Goal: Information Seeking & Learning: Learn about a topic

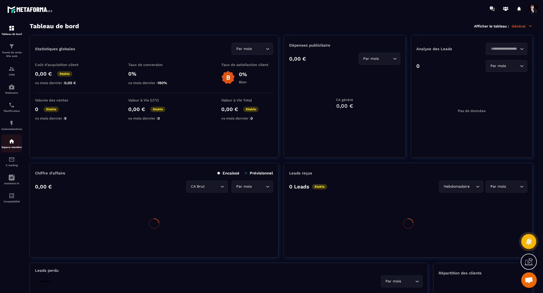
click at [10, 145] on img at bounding box center [12, 141] width 6 height 6
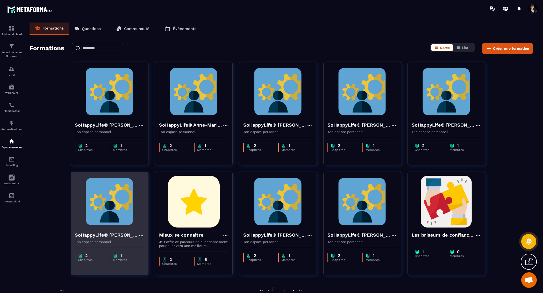
click at [123, 213] on img at bounding box center [109, 202] width 69 height 52
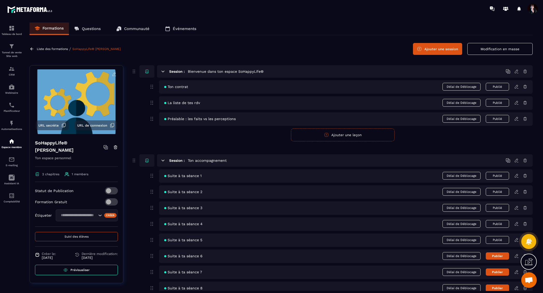
click at [515, 238] on icon at bounding box center [516, 240] width 5 height 5
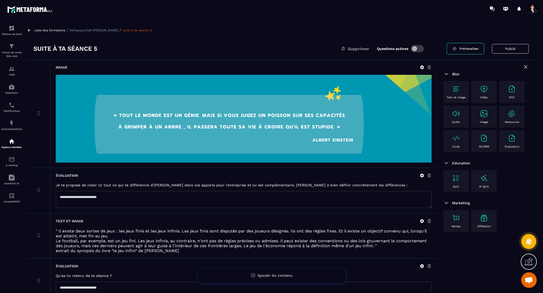
click at [99, 31] on p "SoHappyLife® [PERSON_NAME]" at bounding box center [94, 30] width 48 height 4
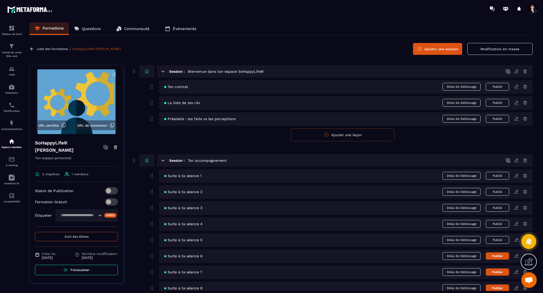
click at [517, 258] on icon at bounding box center [517, 258] width 1 height 0
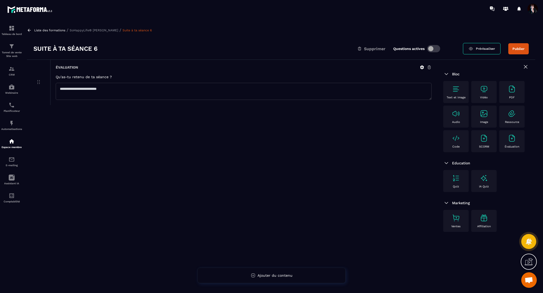
click at [92, 32] on p "SoHappyLife® [PERSON_NAME]" at bounding box center [94, 30] width 48 height 4
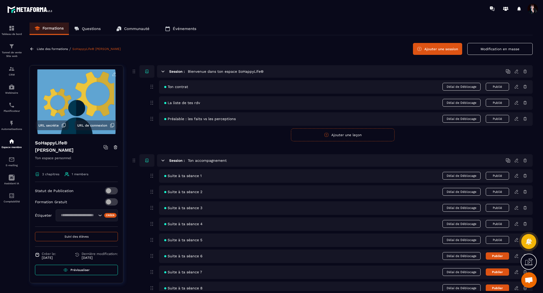
click at [52, 47] on p "Liste des formations" at bounding box center [52, 49] width 31 height 4
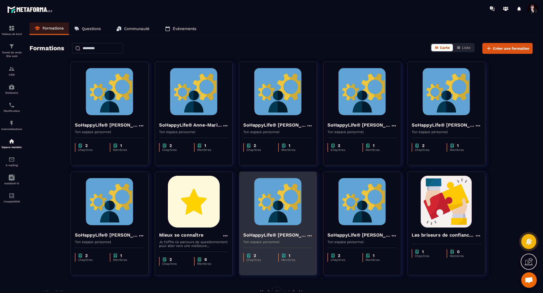
scroll to position [10, 0]
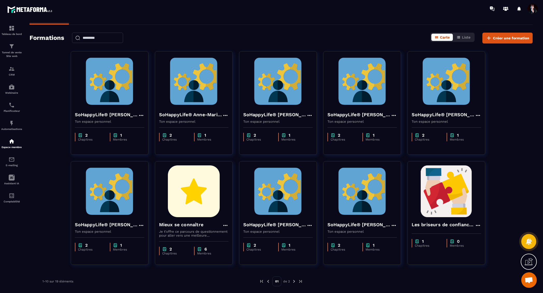
click at [293, 281] on img at bounding box center [294, 281] width 5 height 5
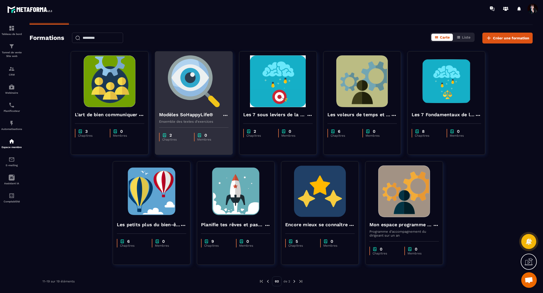
click at [190, 79] on img at bounding box center [193, 81] width 69 height 52
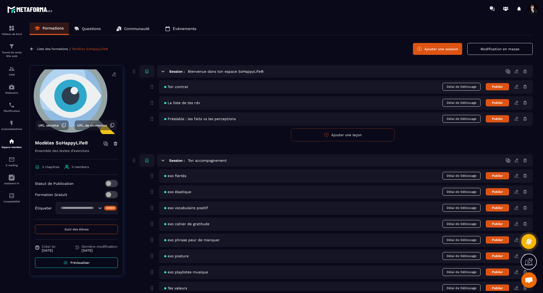
click at [516, 176] on icon at bounding box center [516, 175] width 3 height 3
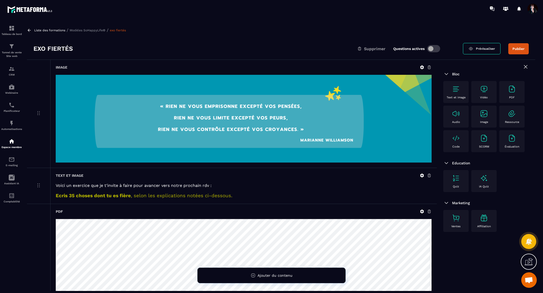
click at [423, 176] on icon at bounding box center [422, 176] width 4 height 4
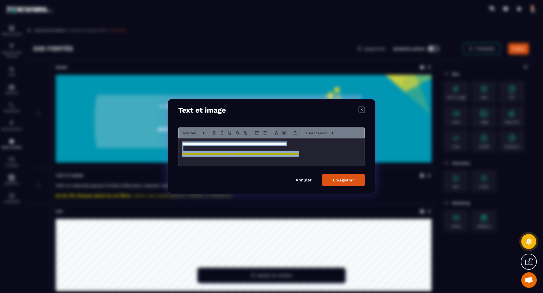
drag, startPoint x: 182, startPoint y: 143, endPoint x: 275, endPoint y: 172, distance: 97.6
click at [275, 172] on form "**********" at bounding box center [271, 157] width 186 height 59
copy div "**********"
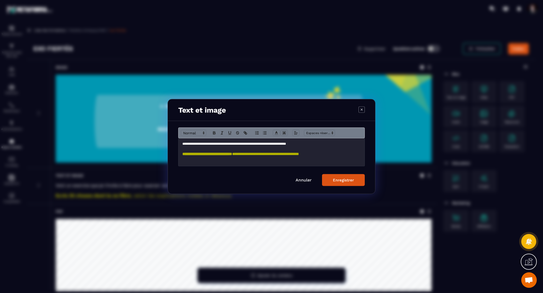
click at [361, 110] on icon "Modal window" at bounding box center [361, 109] width 6 height 6
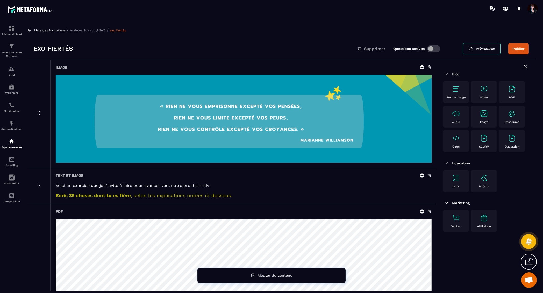
click at [84, 31] on p "Modèles SoHappyLife®" at bounding box center [88, 30] width 36 height 4
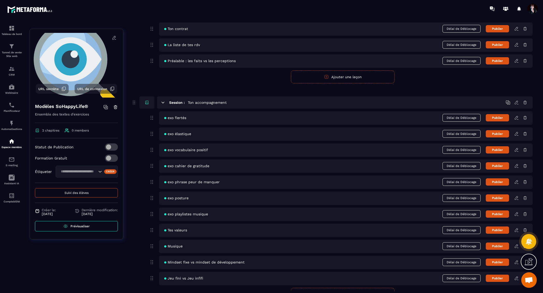
scroll to position [56, 0]
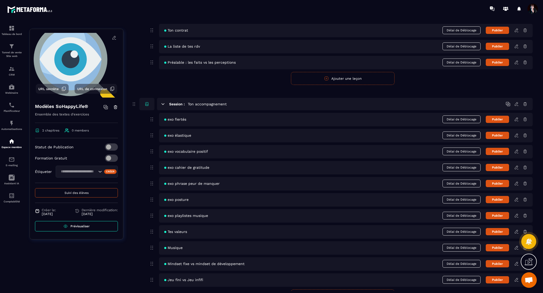
click at [516, 61] on icon at bounding box center [516, 62] width 3 height 3
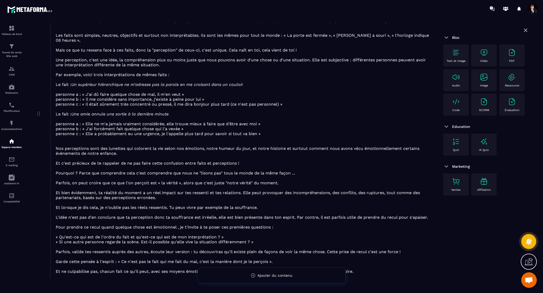
scroll to position [228, 0]
